Goal: Check status: Check status

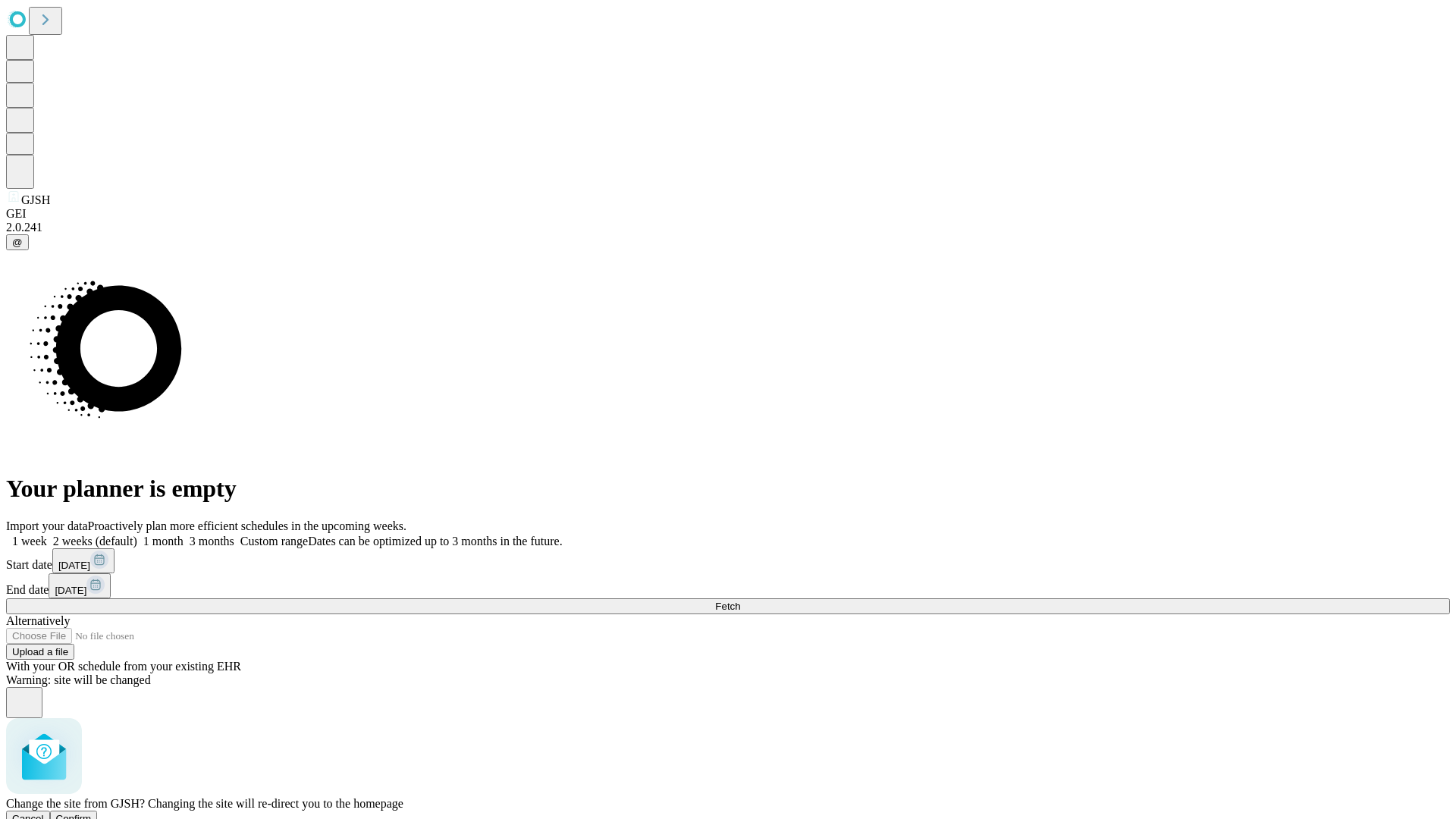
click at [92, 813] on span "Confirm" at bounding box center [74, 819] width 35 height 12
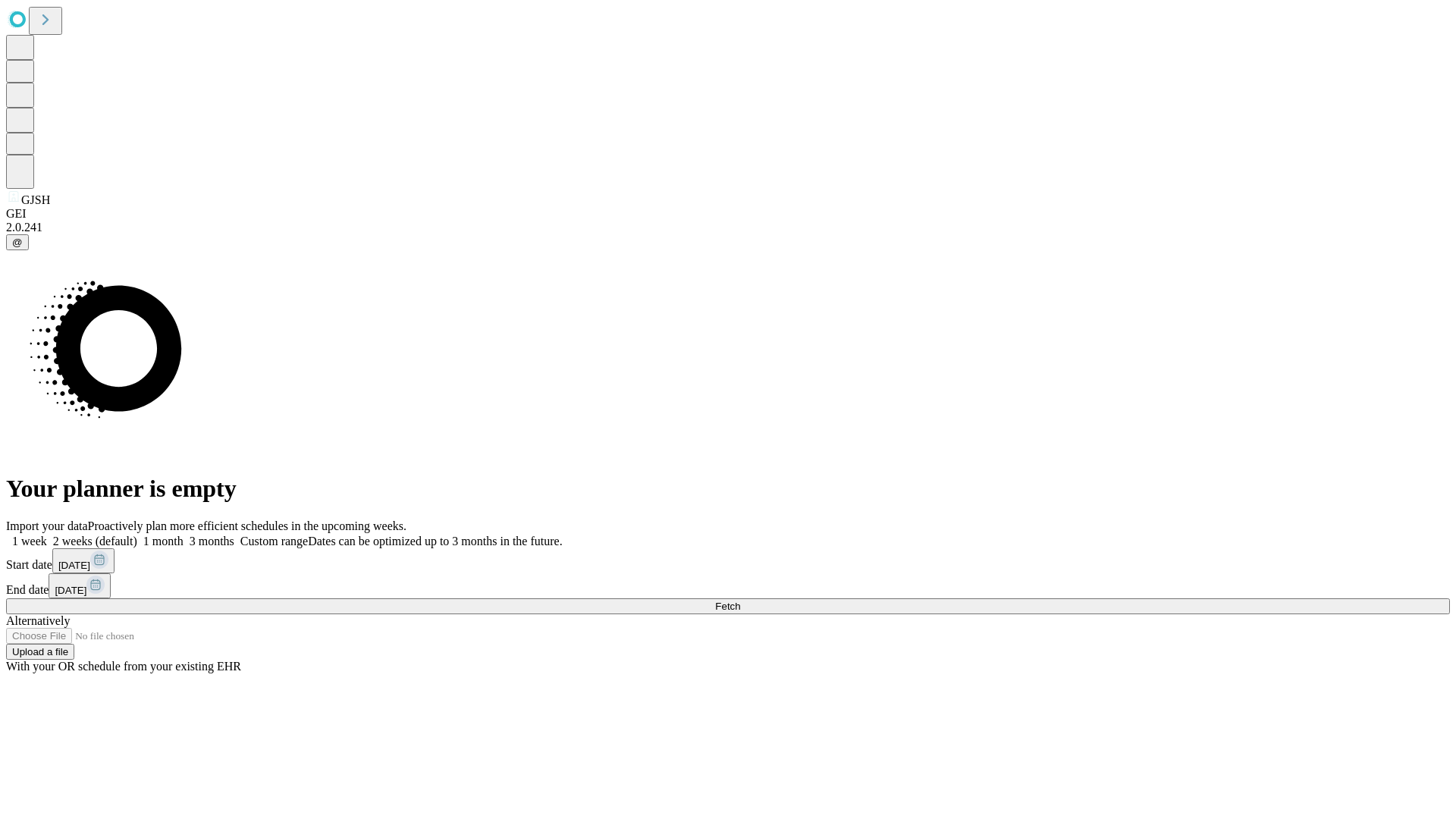
click at [47, 534] on label "1 week" at bounding box center [27, 540] width 41 height 13
click at [740, 600] on span "Fetch" at bounding box center [727, 606] width 25 height 12
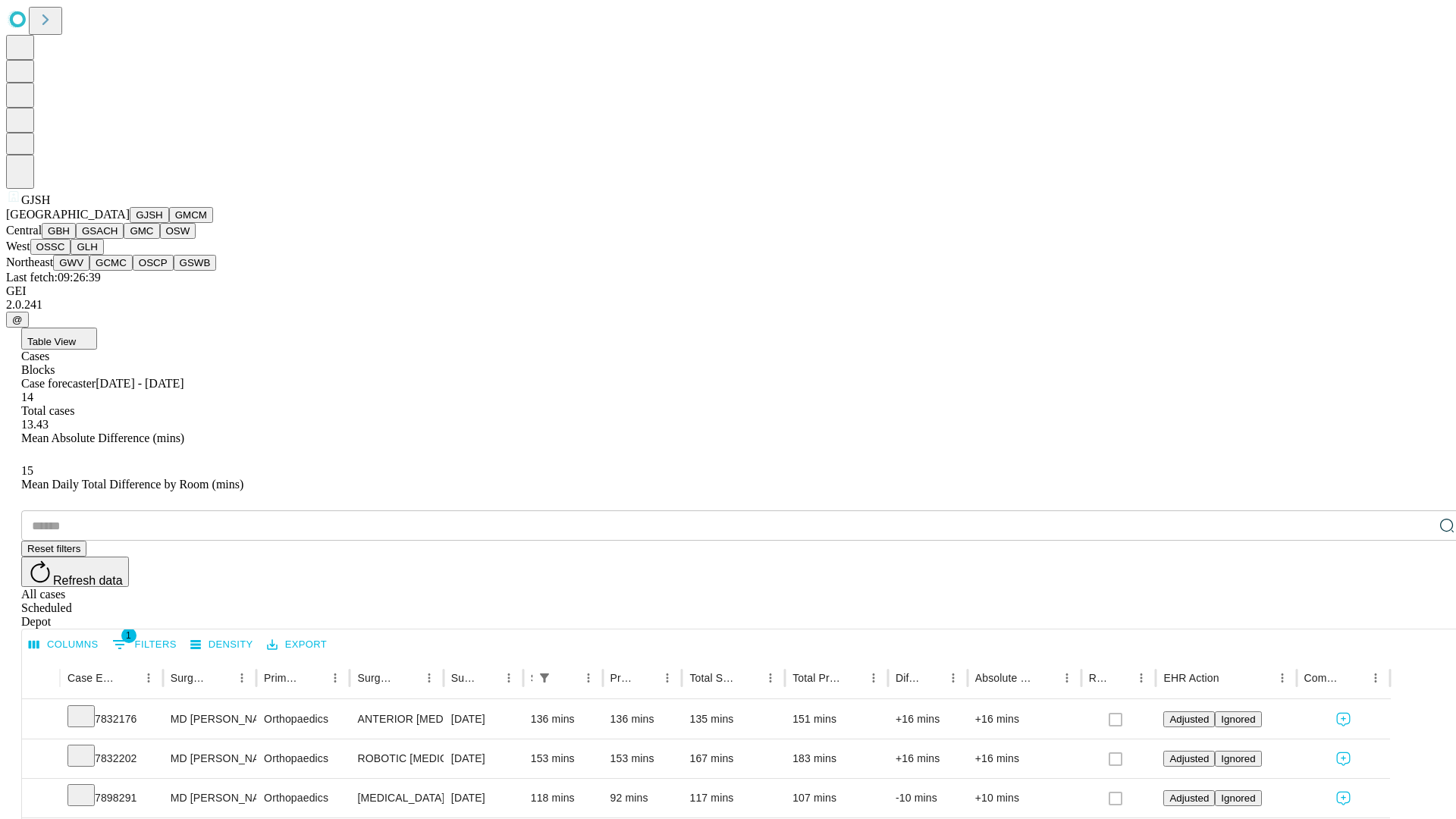
click at [170, 223] on button "GMCM" at bounding box center [191, 215] width 44 height 16
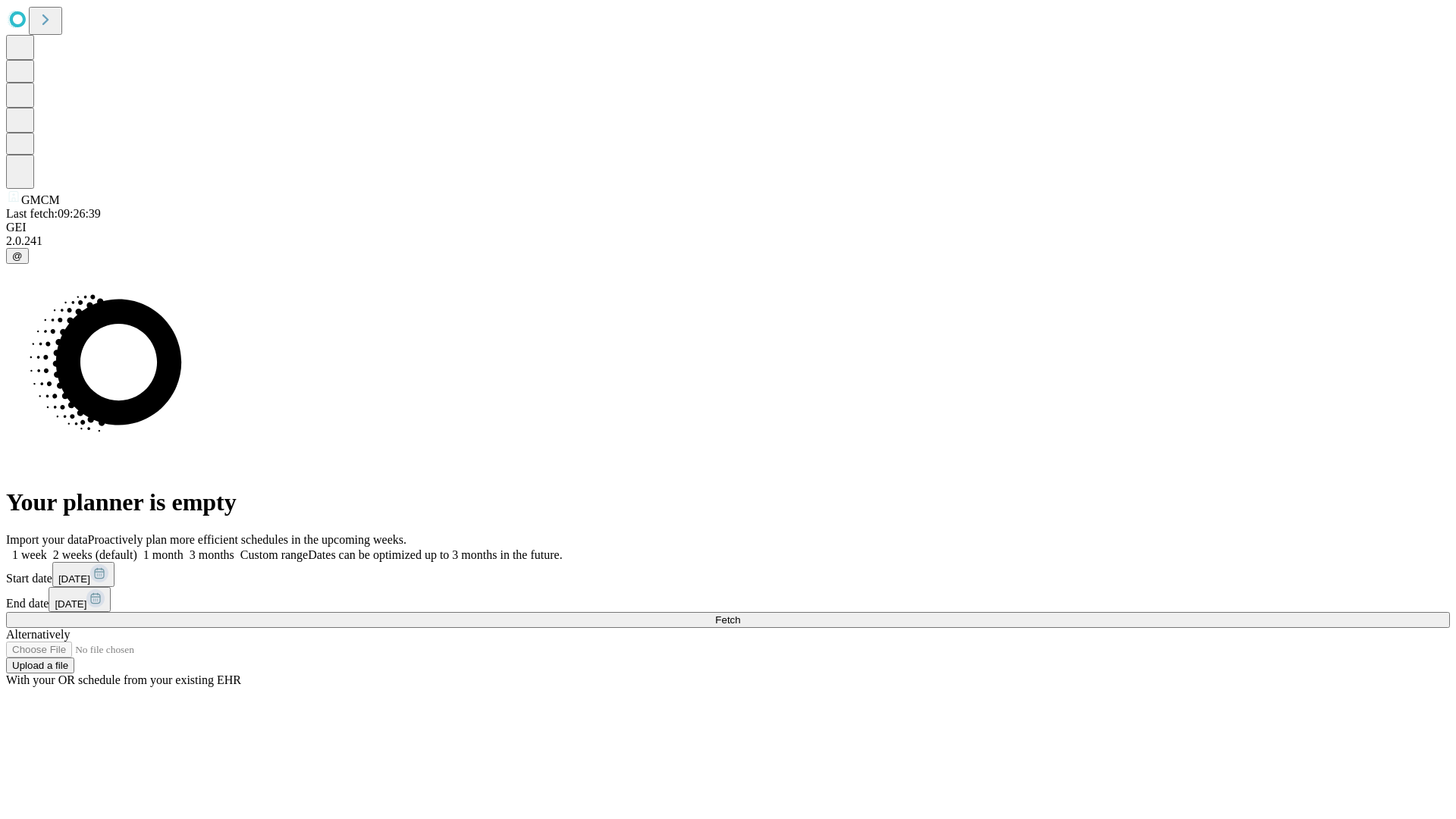
click at [47, 548] on label "1 week" at bounding box center [27, 554] width 41 height 13
click at [740, 614] on span "Fetch" at bounding box center [727, 620] width 25 height 12
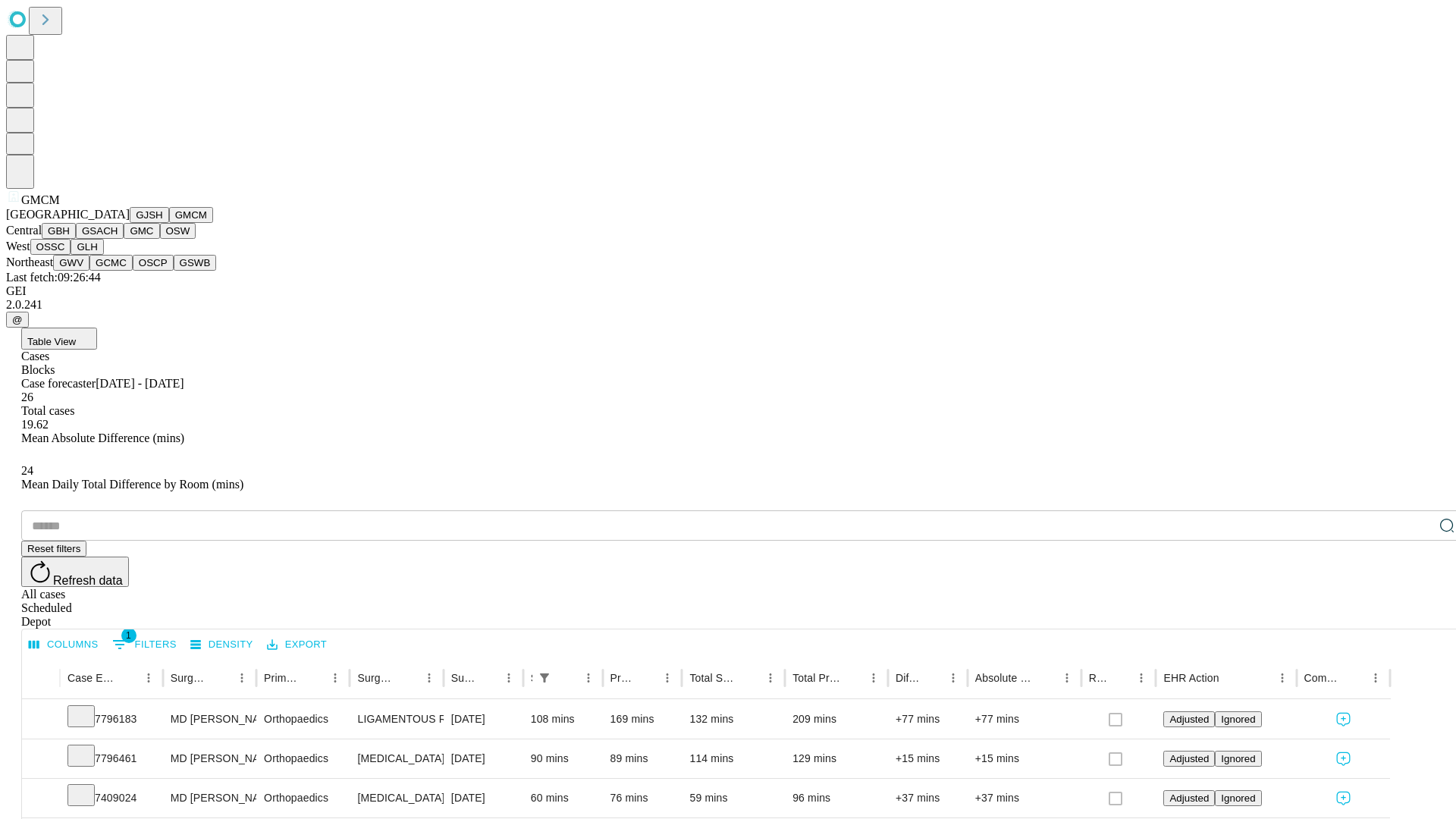
click at [76, 239] on button "GBH" at bounding box center [58, 231] width 35 height 16
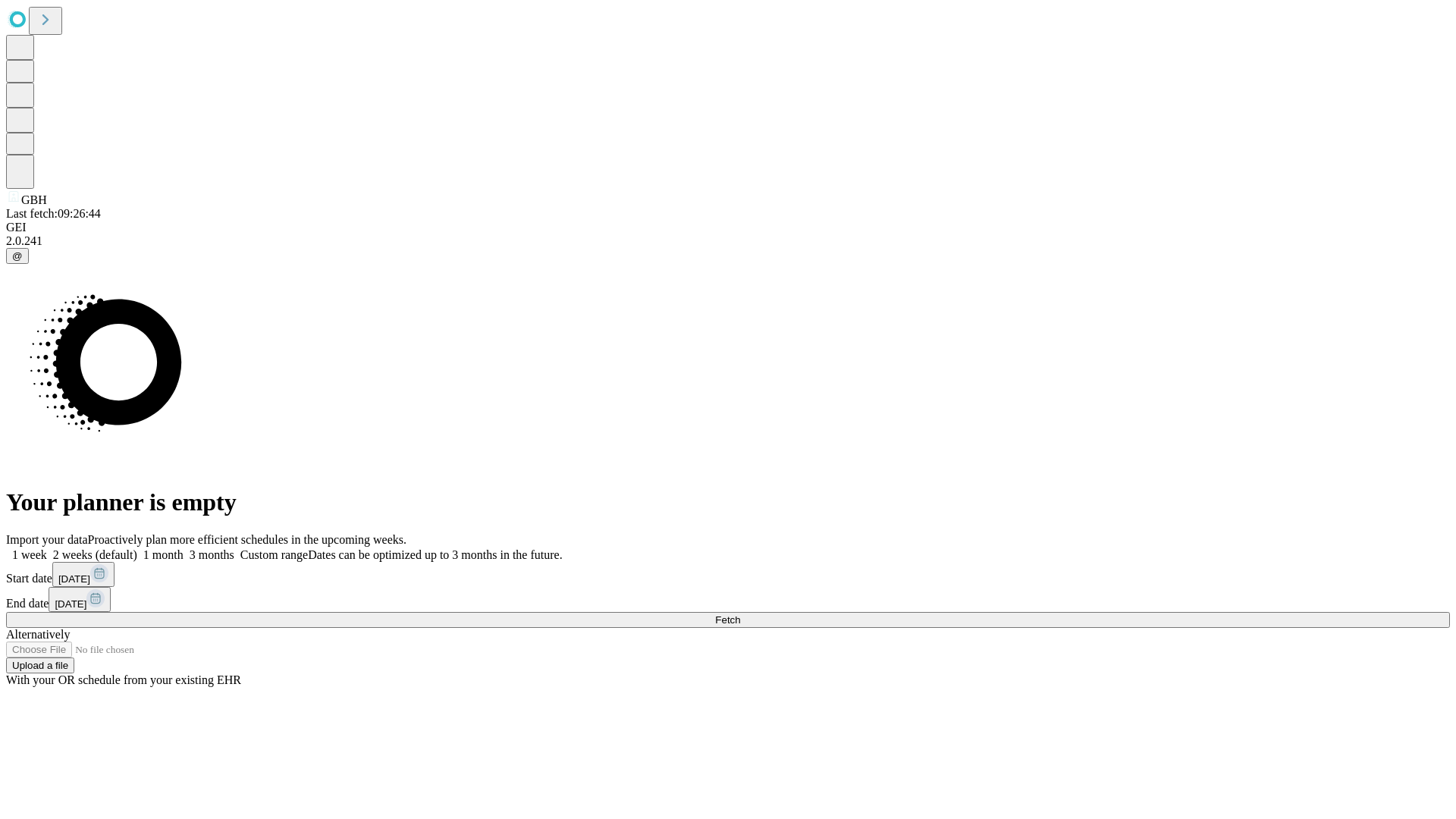
click at [47, 548] on label "1 week" at bounding box center [27, 554] width 41 height 13
click at [740, 614] on span "Fetch" at bounding box center [727, 620] width 25 height 12
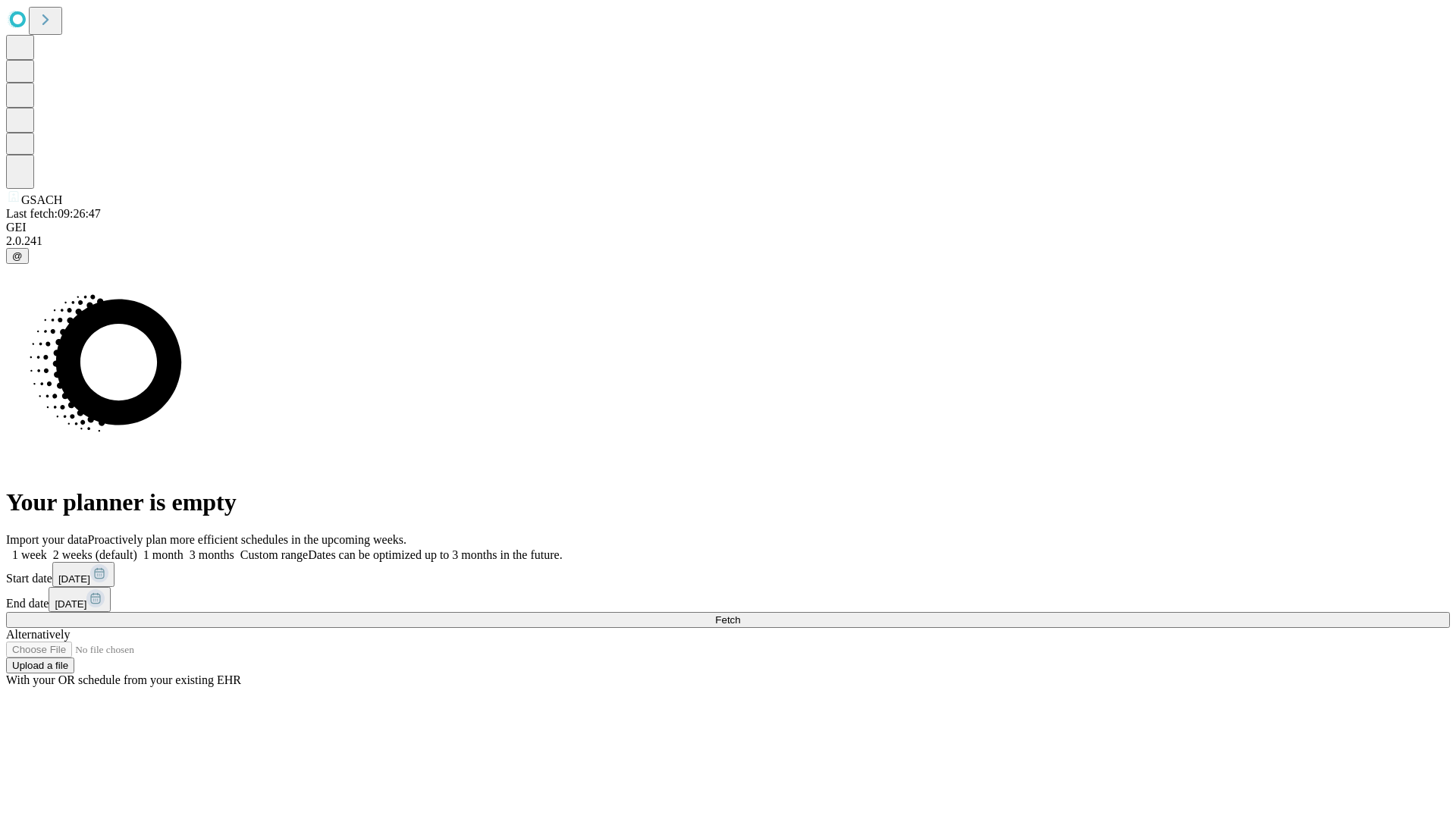
click at [47, 548] on label "1 week" at bounding box center [27, 554] width 41 height 13
click at [740, 614] on span "Fetch" at bounding box center [727, 620] width 25 height 12
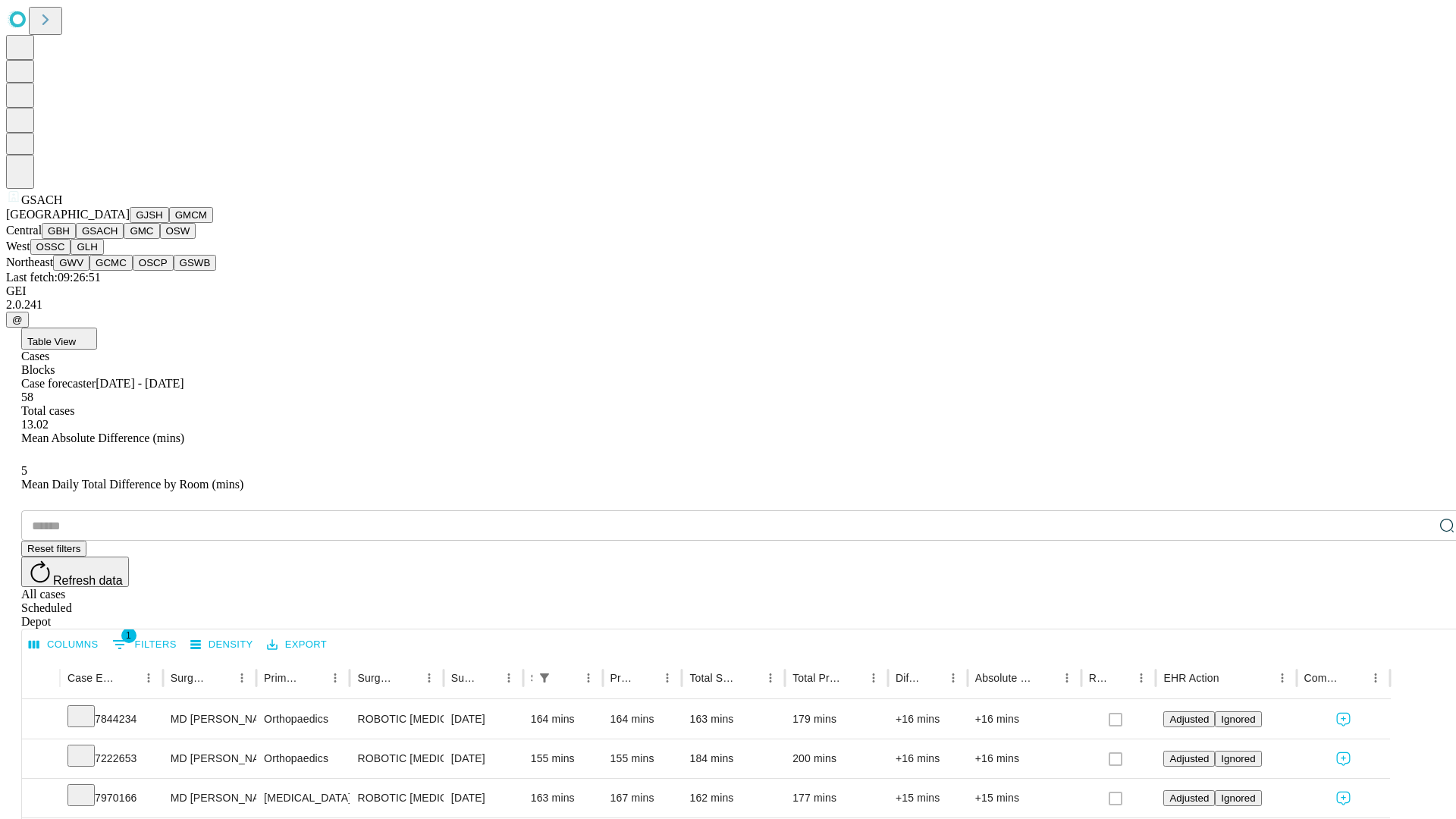
click at [123, 239] on button "GMC" at bounding box center [141, 231] width 35 height 16
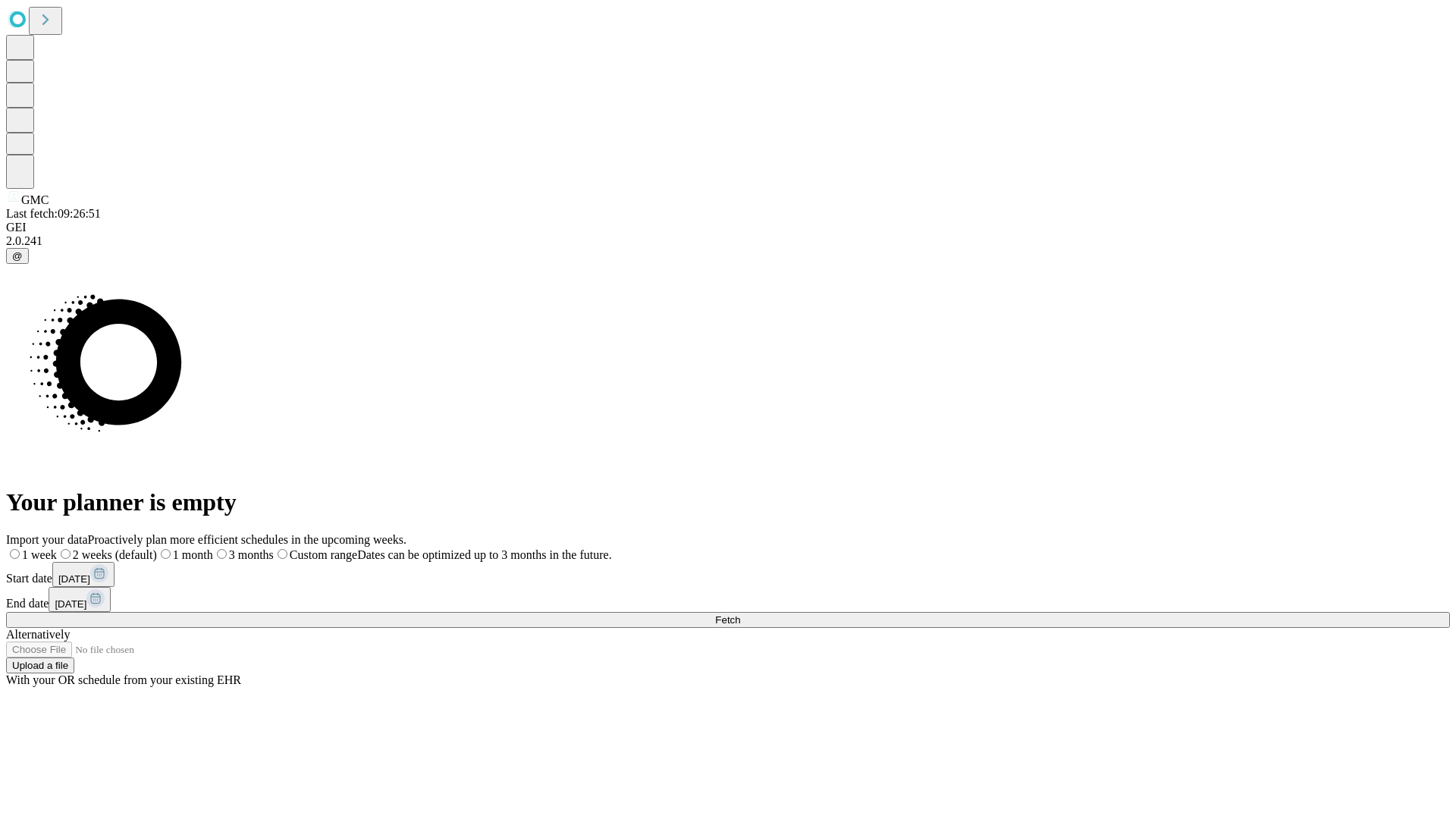
click at [57, 548] on label "1 week" at bounding box center [32, 554] width 51 height 13
click at [740, 614] on span "Fetch" at bounding box center [727, 620] width 25 height 12
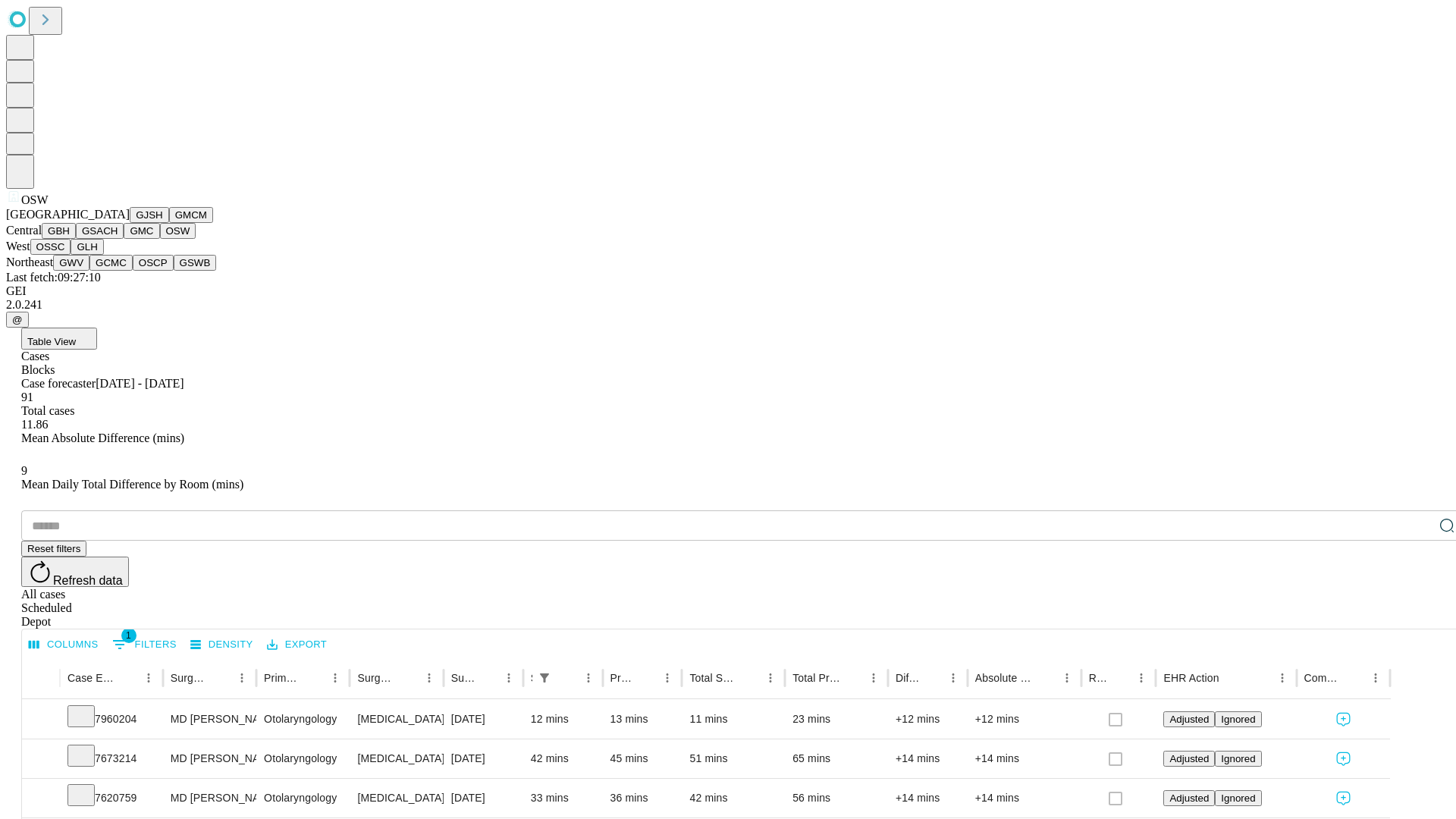
click at [71, 254] on button "OSSC" at bounding box center [51, 246] width 41 height 16
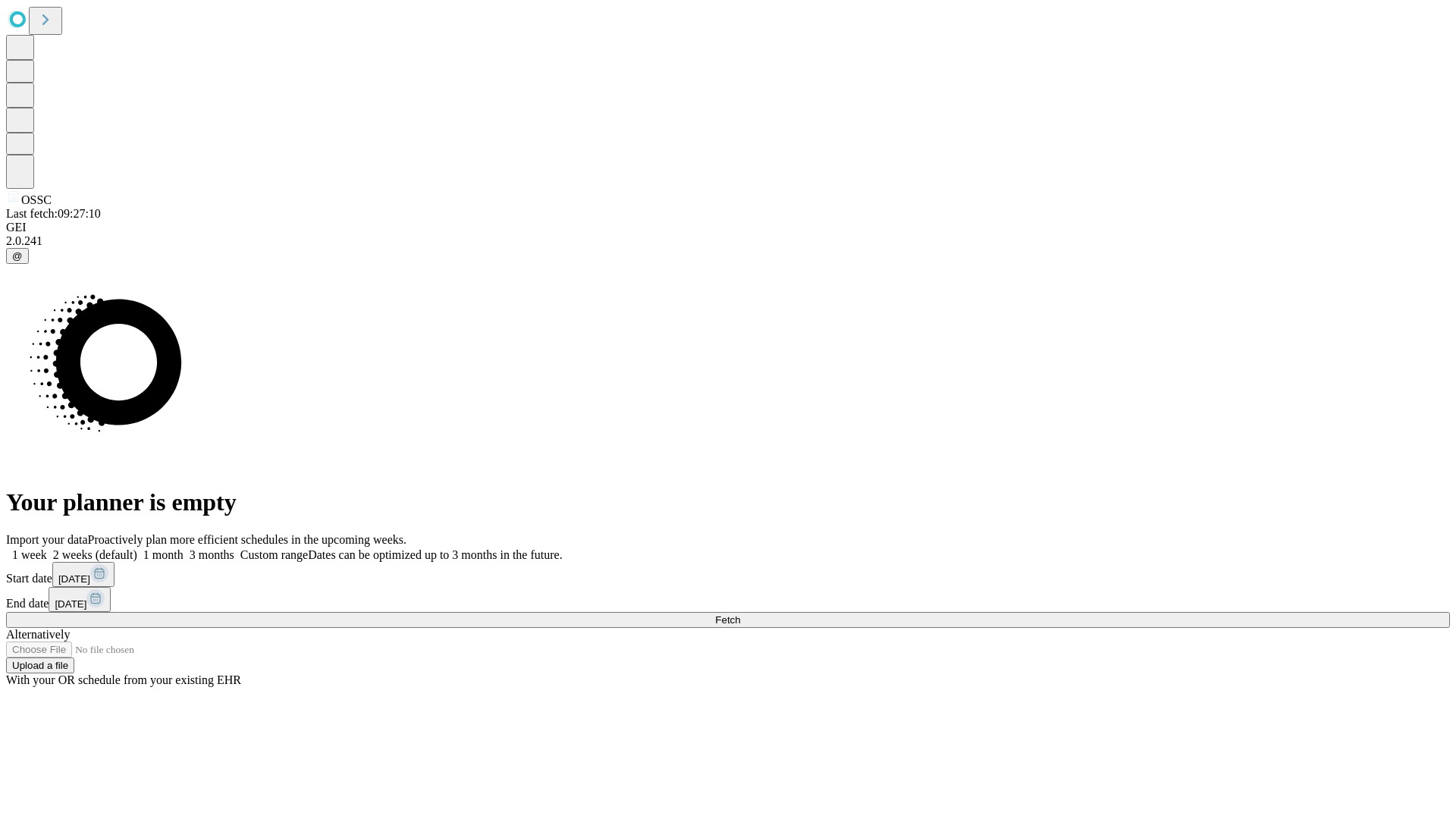
click at [47, 548] on label "1 week" at bounding box center [27, 554] width 41 height 13
click at [740, 614] on span "Fetch" at bounding box center [727, 620] width 25 height 12
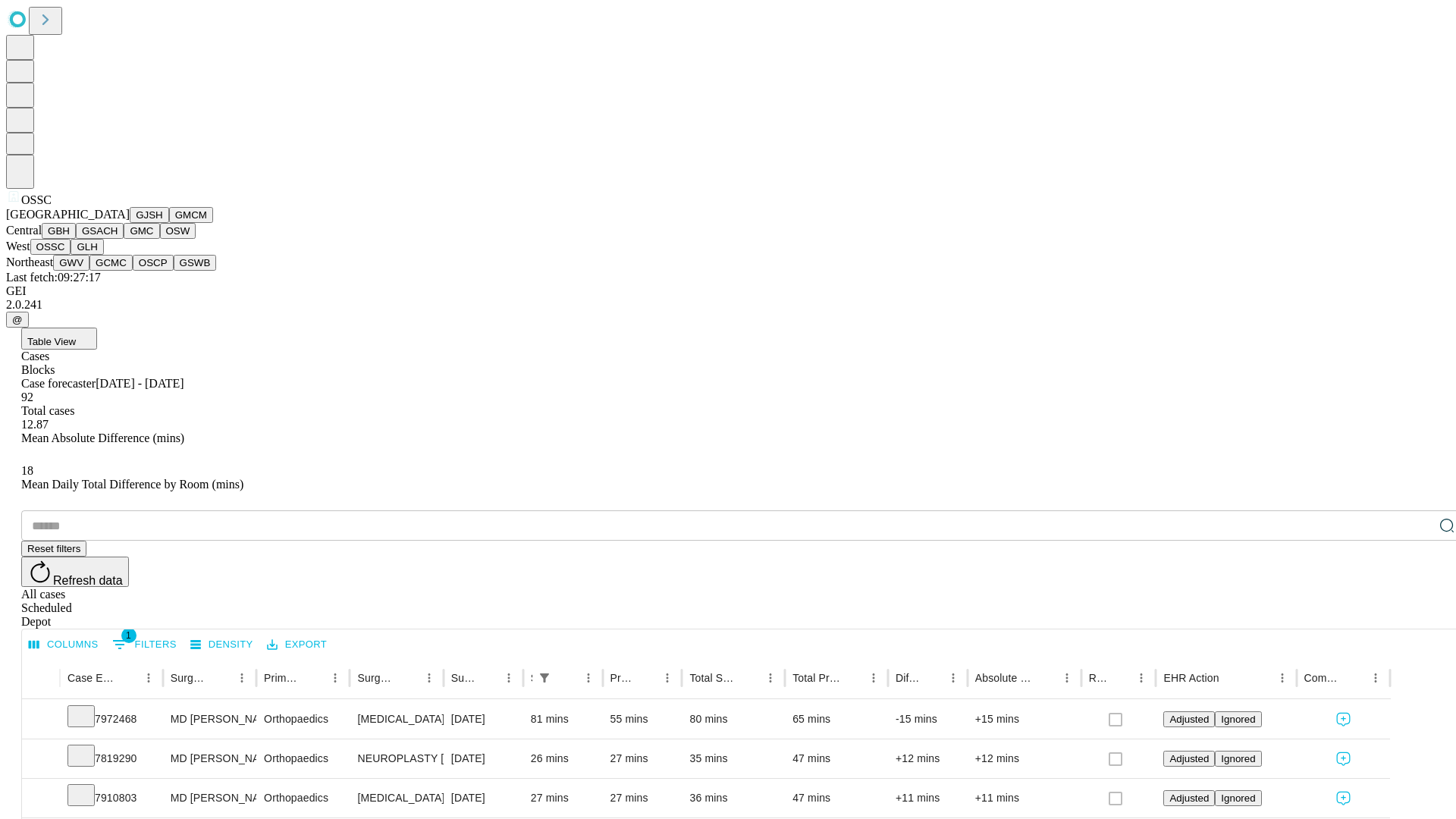
click at [104, 254] on button "GLH" at bounding box center [87, 246] width 33 height 16
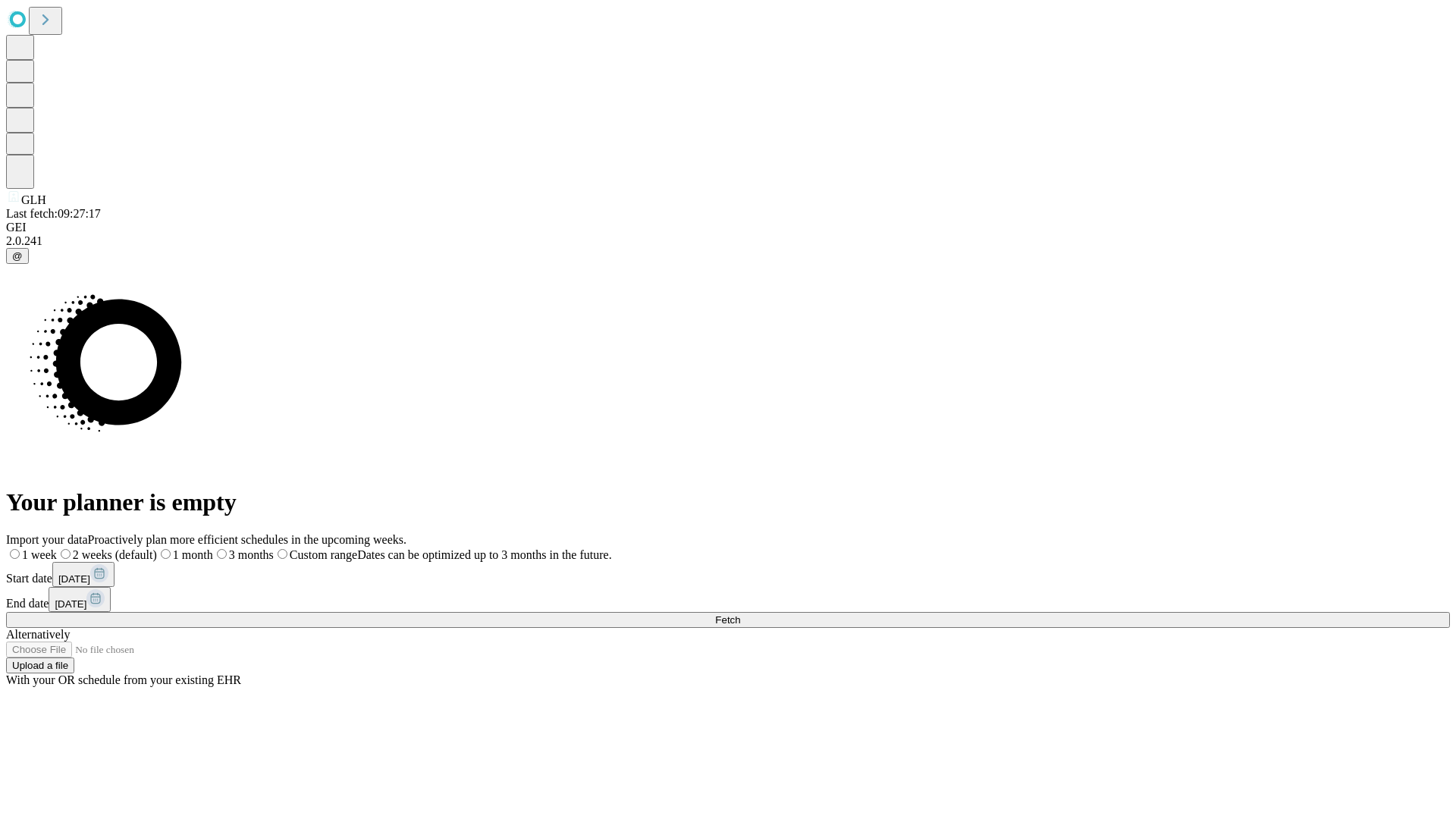
click at [740, 614] on span "Fetch" at bounding box center [727, 620] width 25 height 12
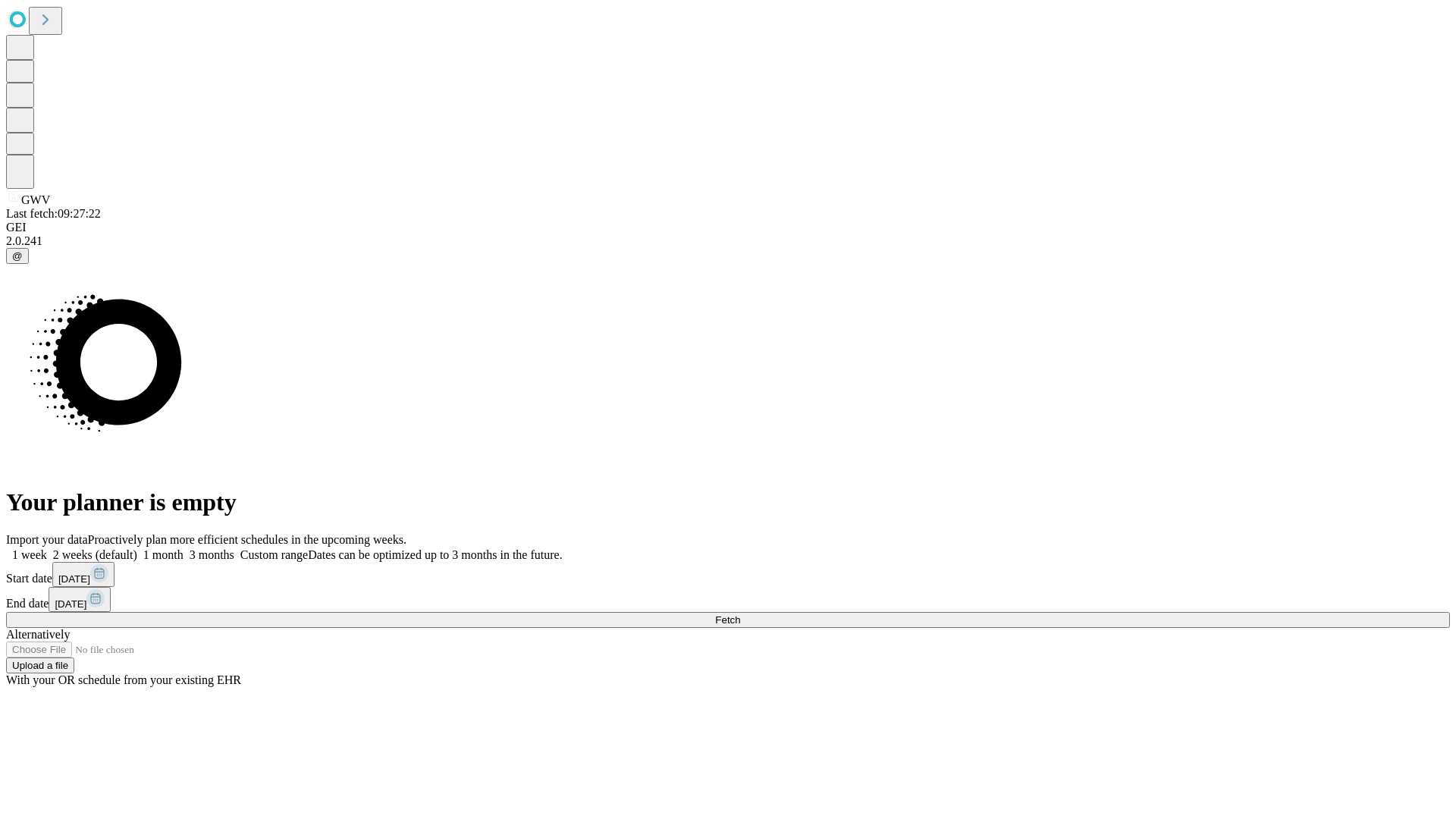
click at [47, 548] on label "1 week" at bounding box center [27, 554] width 41 height 13
click at [740, 614] on span "Fetch" at bounding box center [727, 620] width 25 height 12
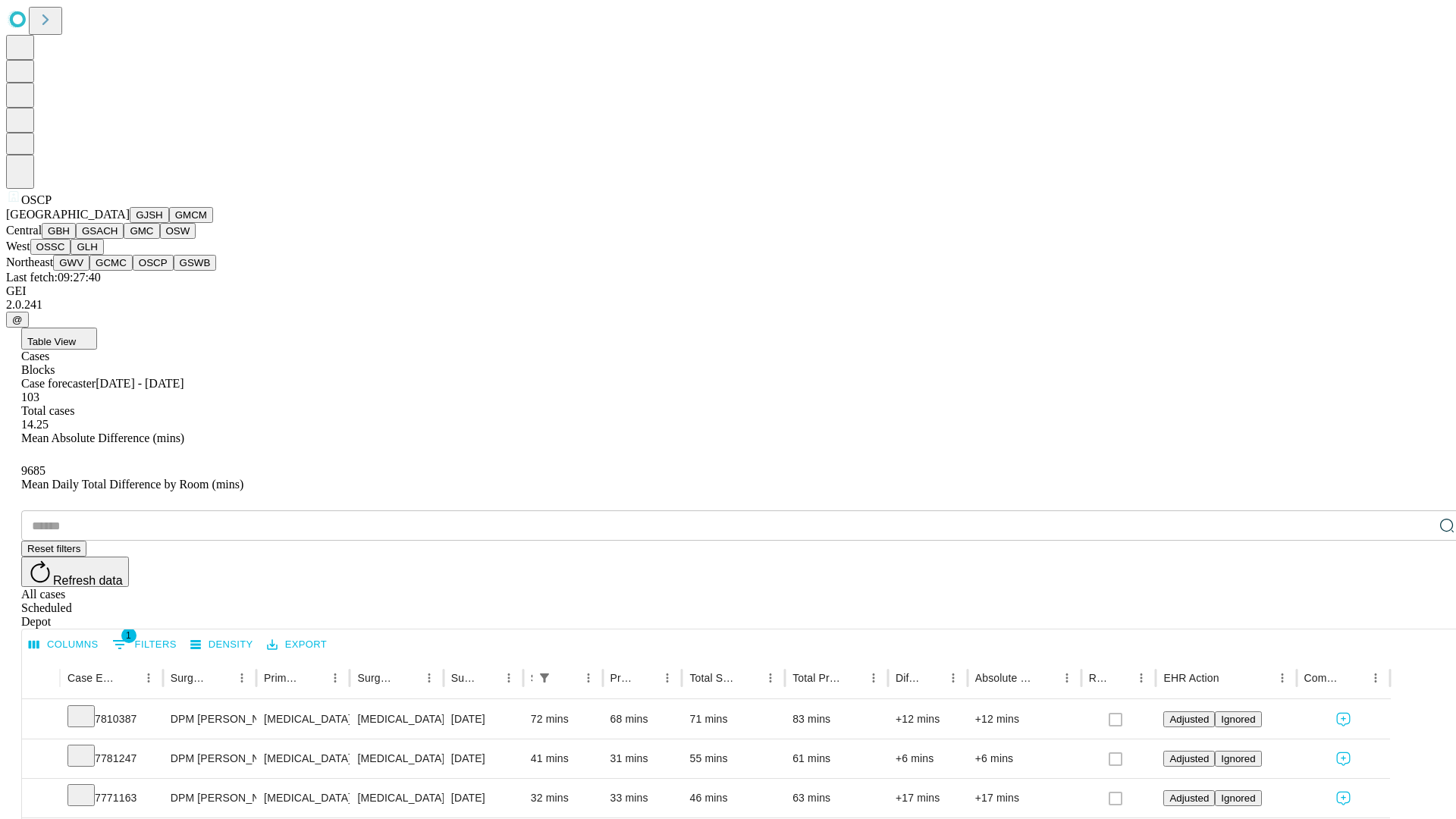
click at [173, 271] on button "GSWB" at bounding box center [195, 262] width 43 height 16
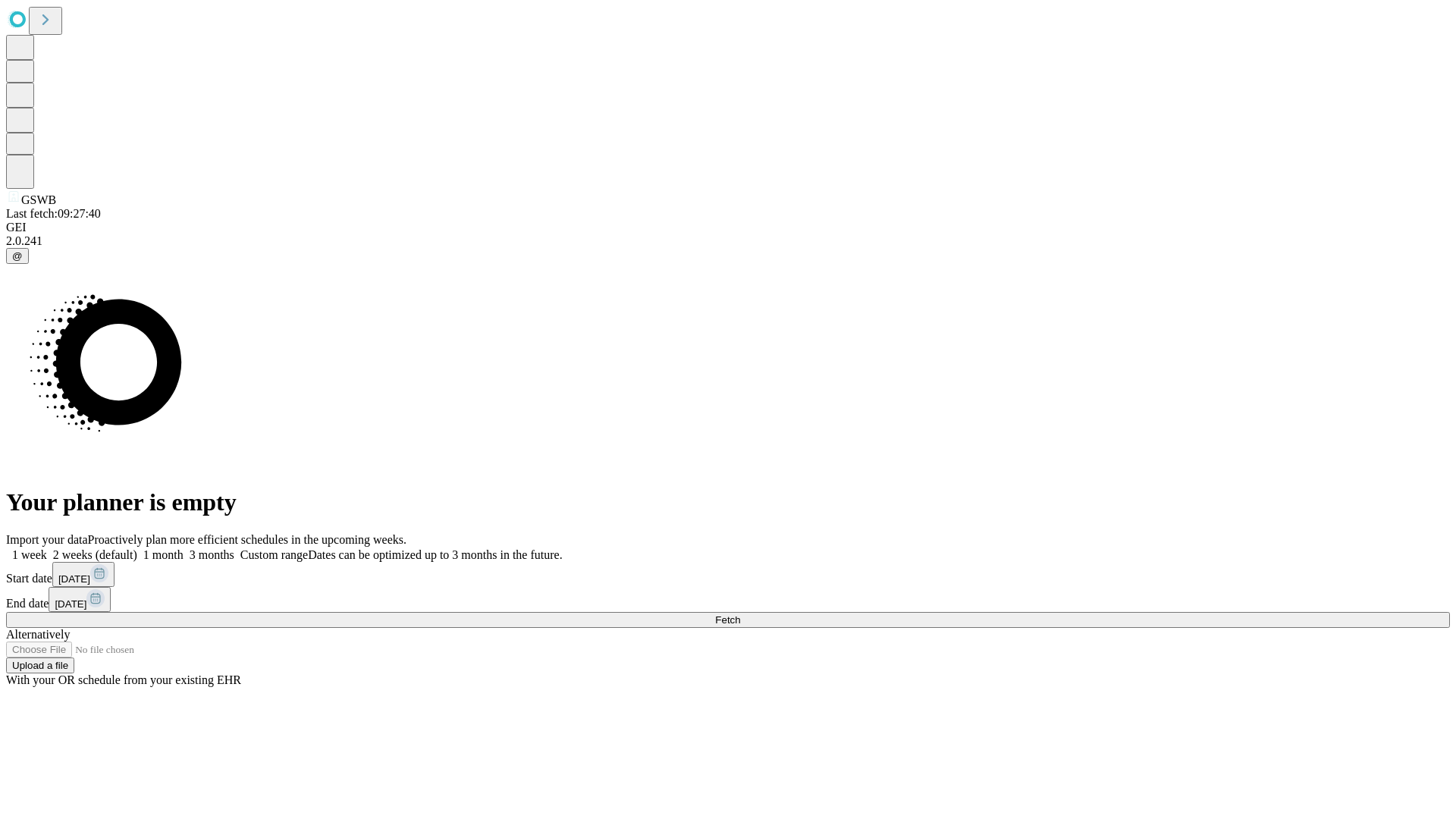
click at [47, 548] on label "1 week" at bounding box center [27, 554] width 41 height 13
click at [740, 614] on span "Fetch" at bounding box center [727, 620] width 25 height 12
